Goal: Information Seeking & Learning: Understand process/instructions

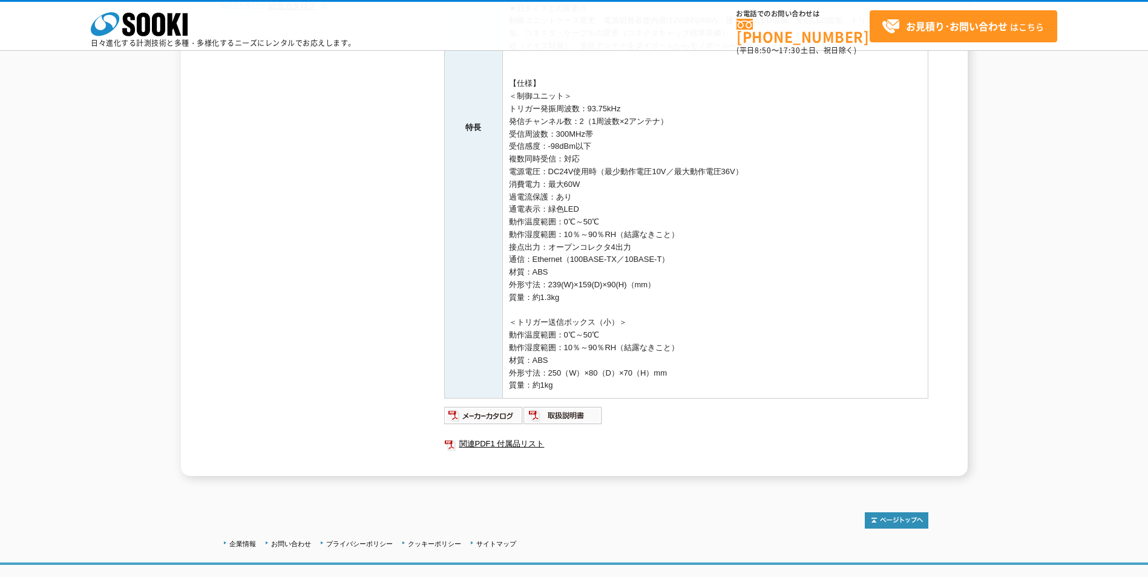
scroll to position [434, 0]
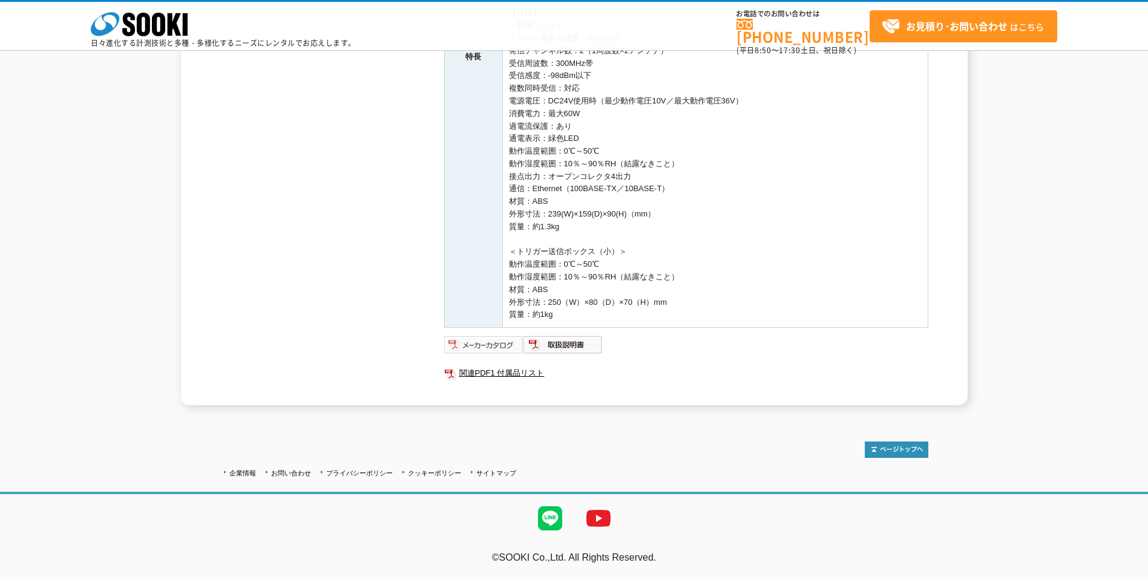
click at [493, 342] on img at bounding box center [483, 344] width 79 height 19
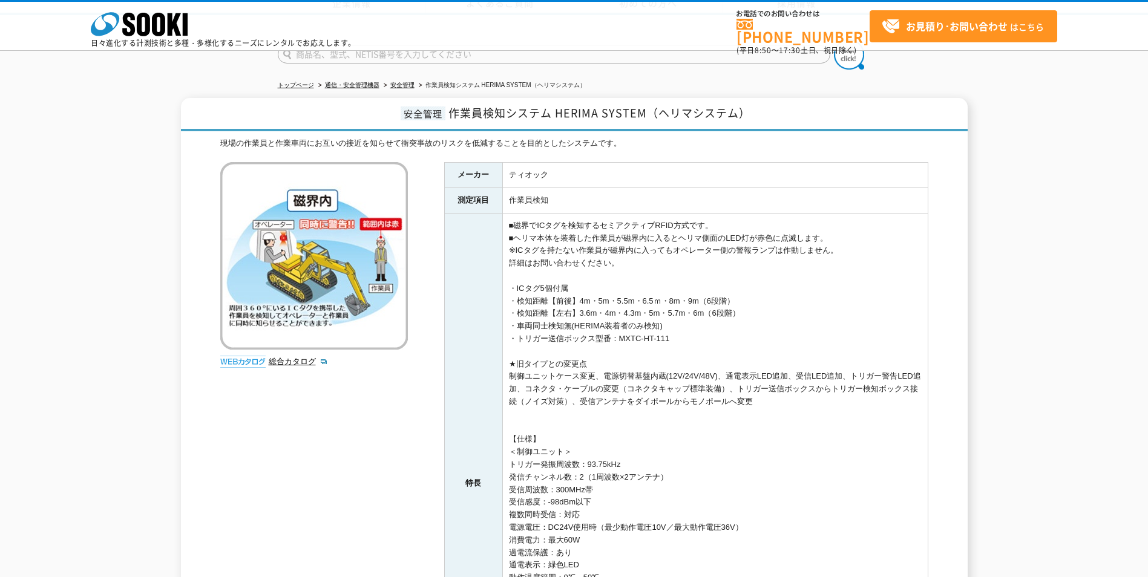
scroll to position [0, 0]
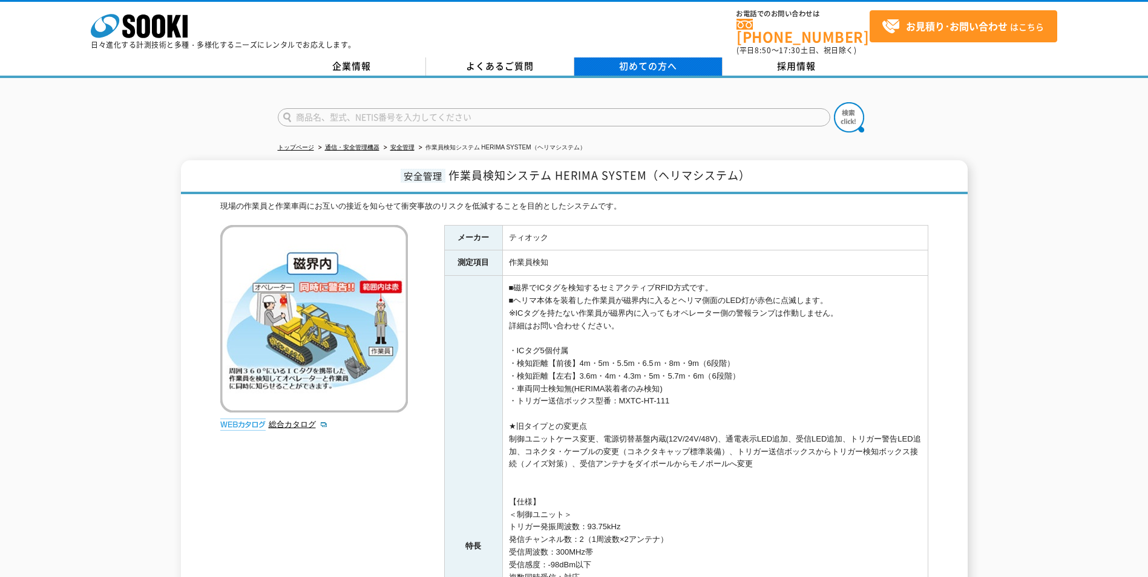
click at [667, 64] on span "初めての方へ" at bounding box center [648, 65] width 58 height 13
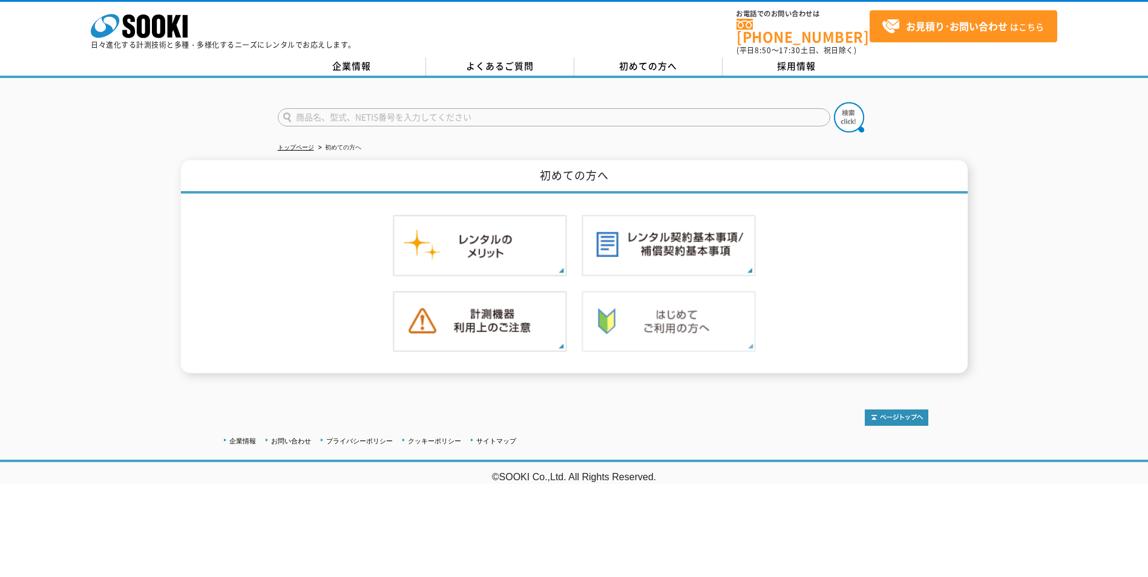
click at [662, 311] on img at bounding box center [668, 322] width 174 height 62
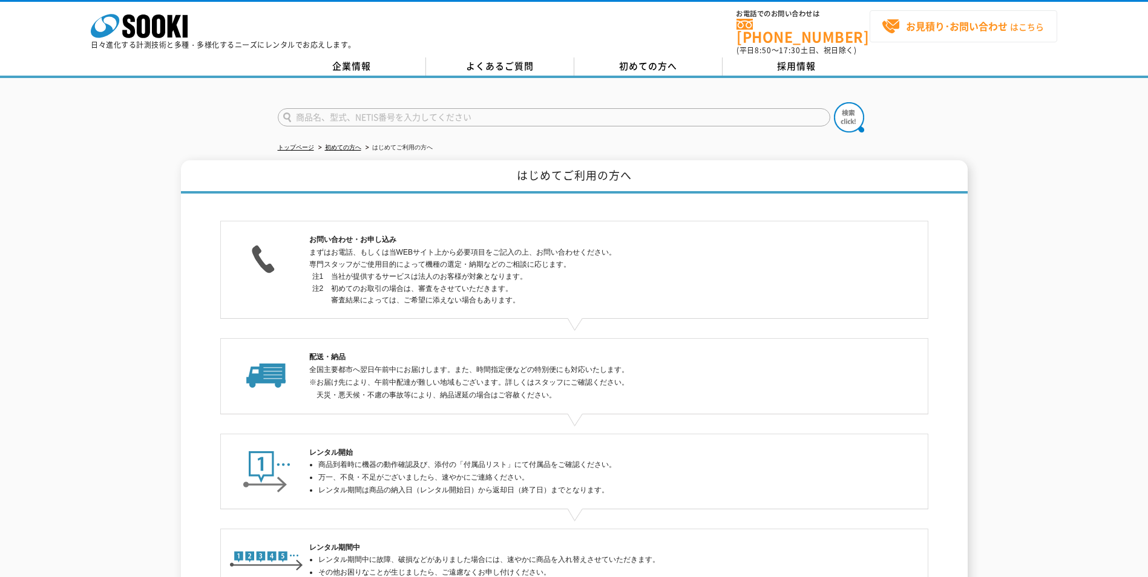
click at [948, 32] on strong "お見積り･お問い合わせ" at bounding box center [957, 26] width 102 height 15
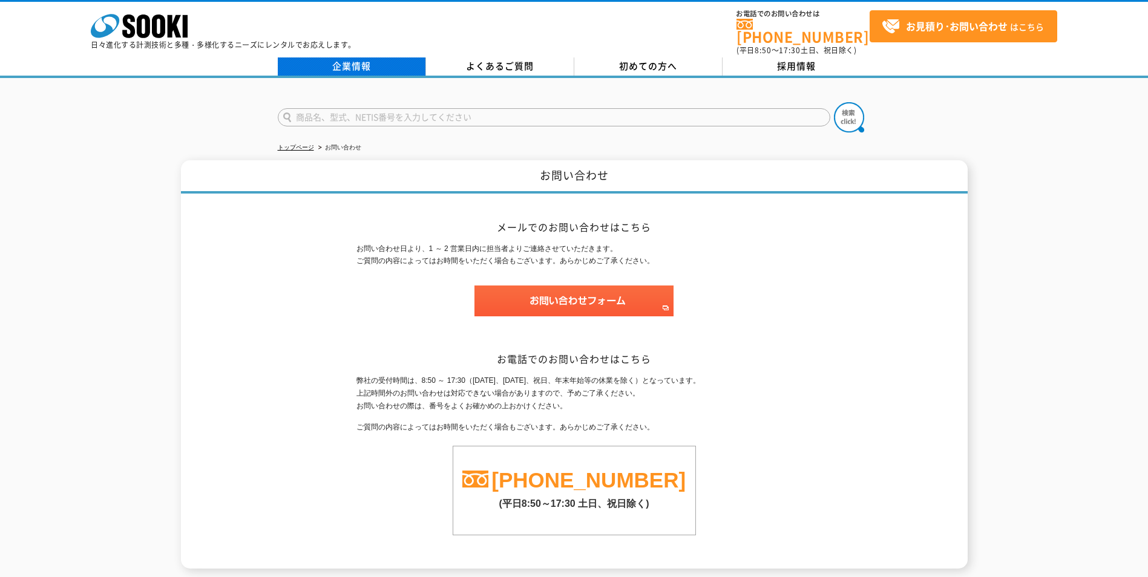
click at [370, 57] on link "企業情報" at bounding box center [352, 66] width 148 height 18
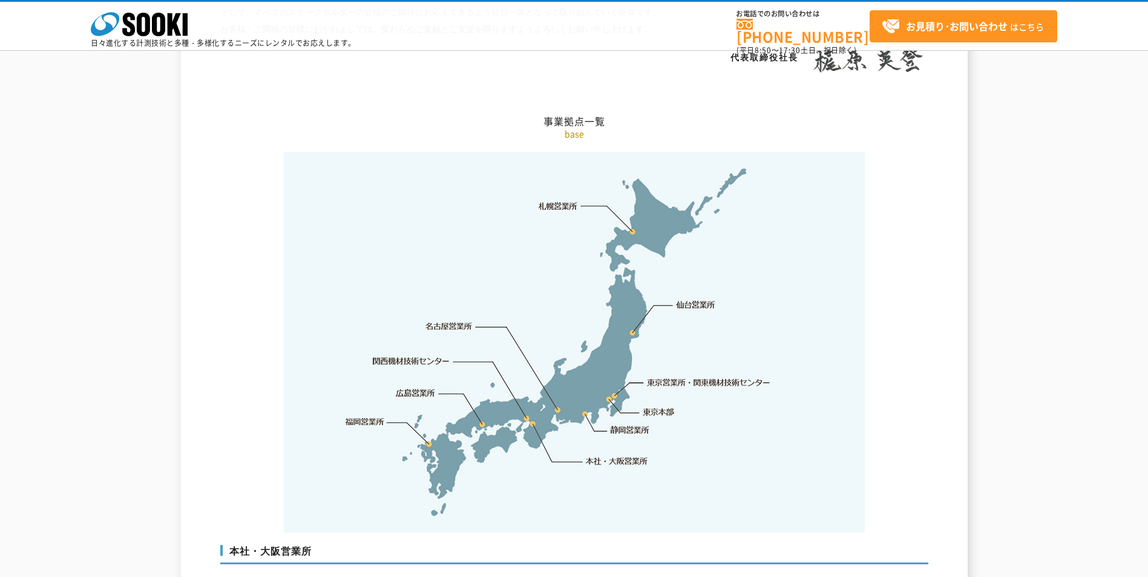
scroll to position [2420, 0]
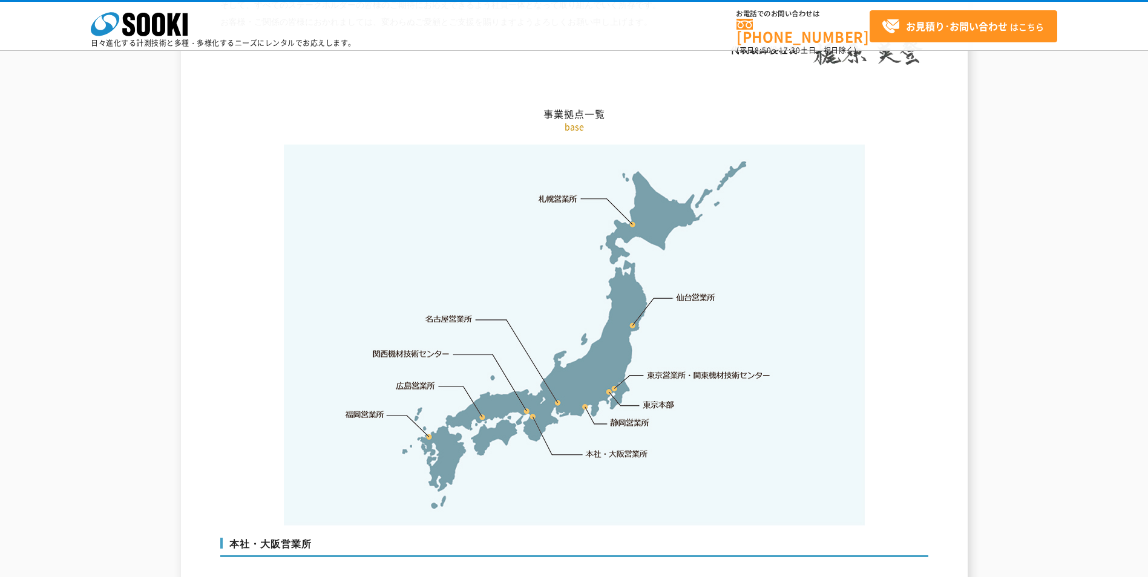
click at [381, 408] on link "福岡営業所" at bounding box center [364, 414] width 39 height 12
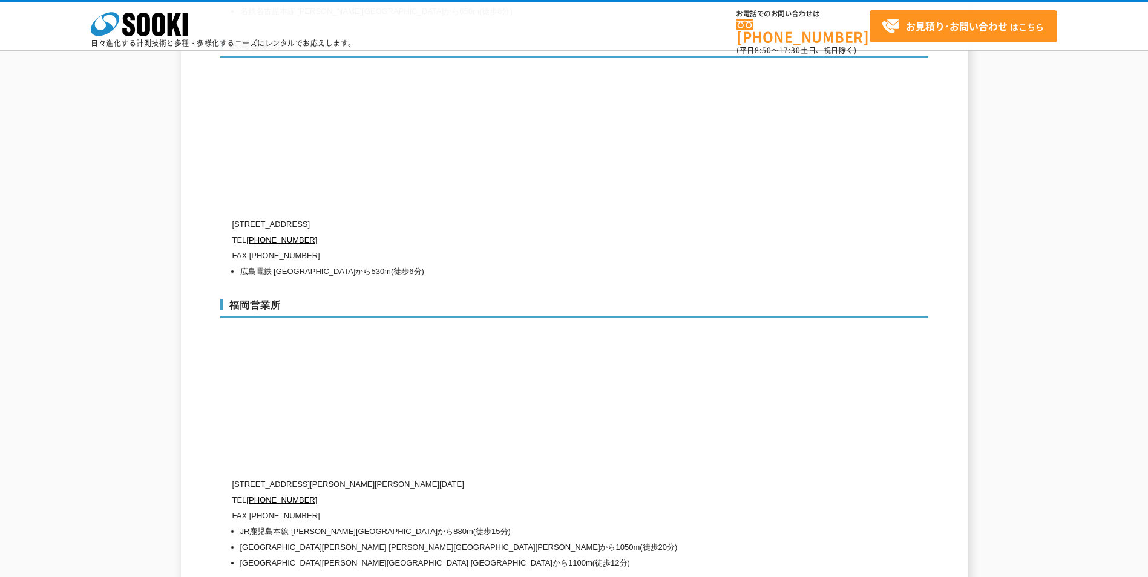
scroll to position [4578, 0]
